Goal: Find specific fact: Find specific fact

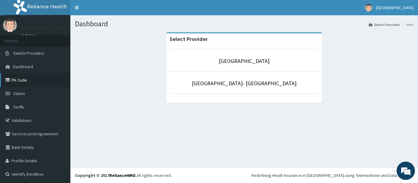
click at [45, 78] on link "PA Code" at bounding box center [35, 79] width 70 height 13
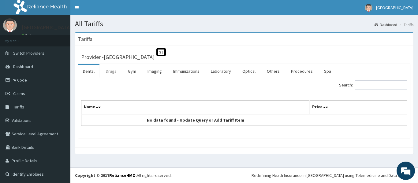
click at [105, 70] on link "Drugs" at bounding box center [111, 71] width 21 height 13
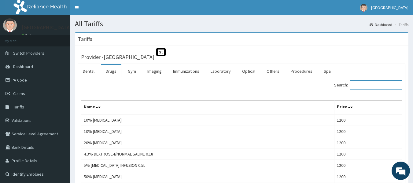
click at [377, 84] on input "Search:" at bounding box center [376, 84] width 53 height 9
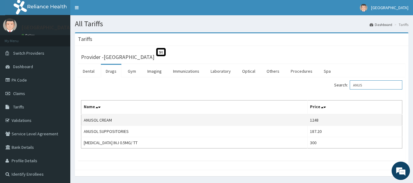
type input "ANUS"
click at [119, 121] on td "ANUSOL CREAM" at bounding box center [194, 120] width 226 height 12
